Goal: Task Accomplishment & Management: Manage account settings

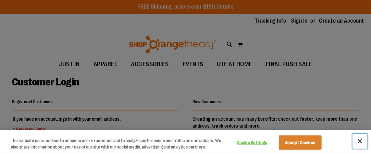
click at [358, 140] on button "Close" at bounding box center [360, 141] width 15 height 15
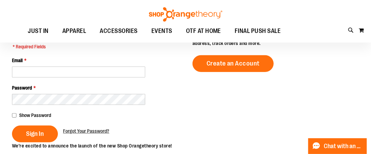
scroll to position [84, 0]
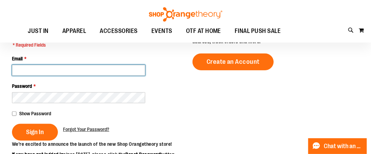
click at [102, 67] on input "Email *" at bounding box center [78, 70] width 133 height 11
type input "**********"
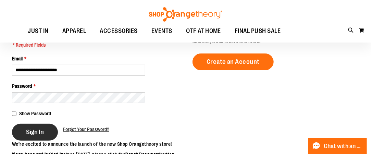
click at [37, 131] on span "Sign In" at bounding box center [35, 132] width 18 height 8
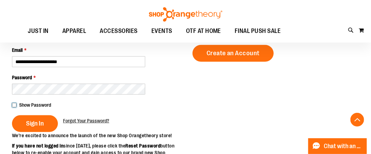
scroll to position [111, 0]
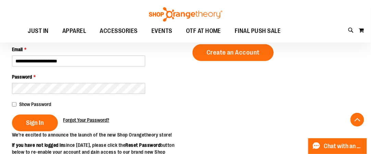
click at [76, 121] on span "Forgot Your Password?" at bounding box center [86, 119] width 46 height 5
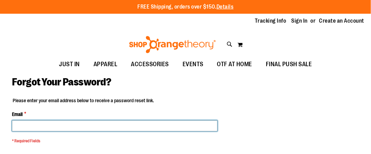
click at [112, 126] on input "Email *" at bounding box center [115, 125] width 206 height 11
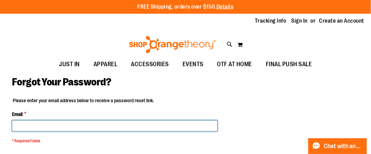
type input "**********"
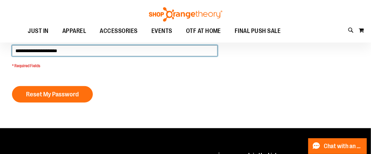
scroll to position [75, 0]
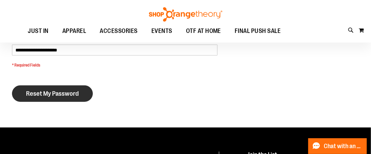
click at [74, 98] on button "Reset My Password" at bounding box center [52, 93] width 81 height 16
